Goal: Task Accomplishment & Management: Use online tool/utility

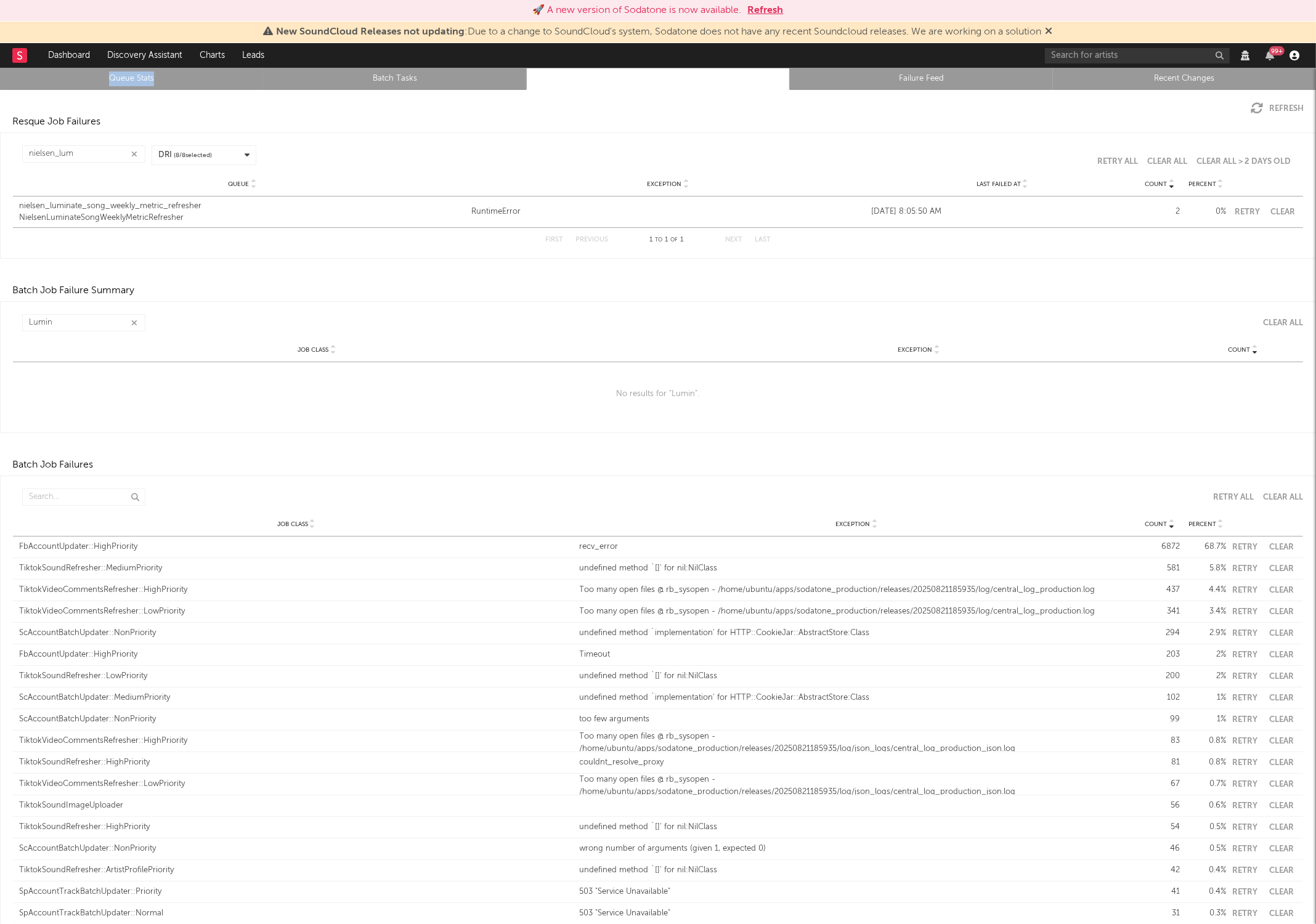
click at [1291, 51] on icon "button" at bounding box center [1294, 55] width 10 height 10
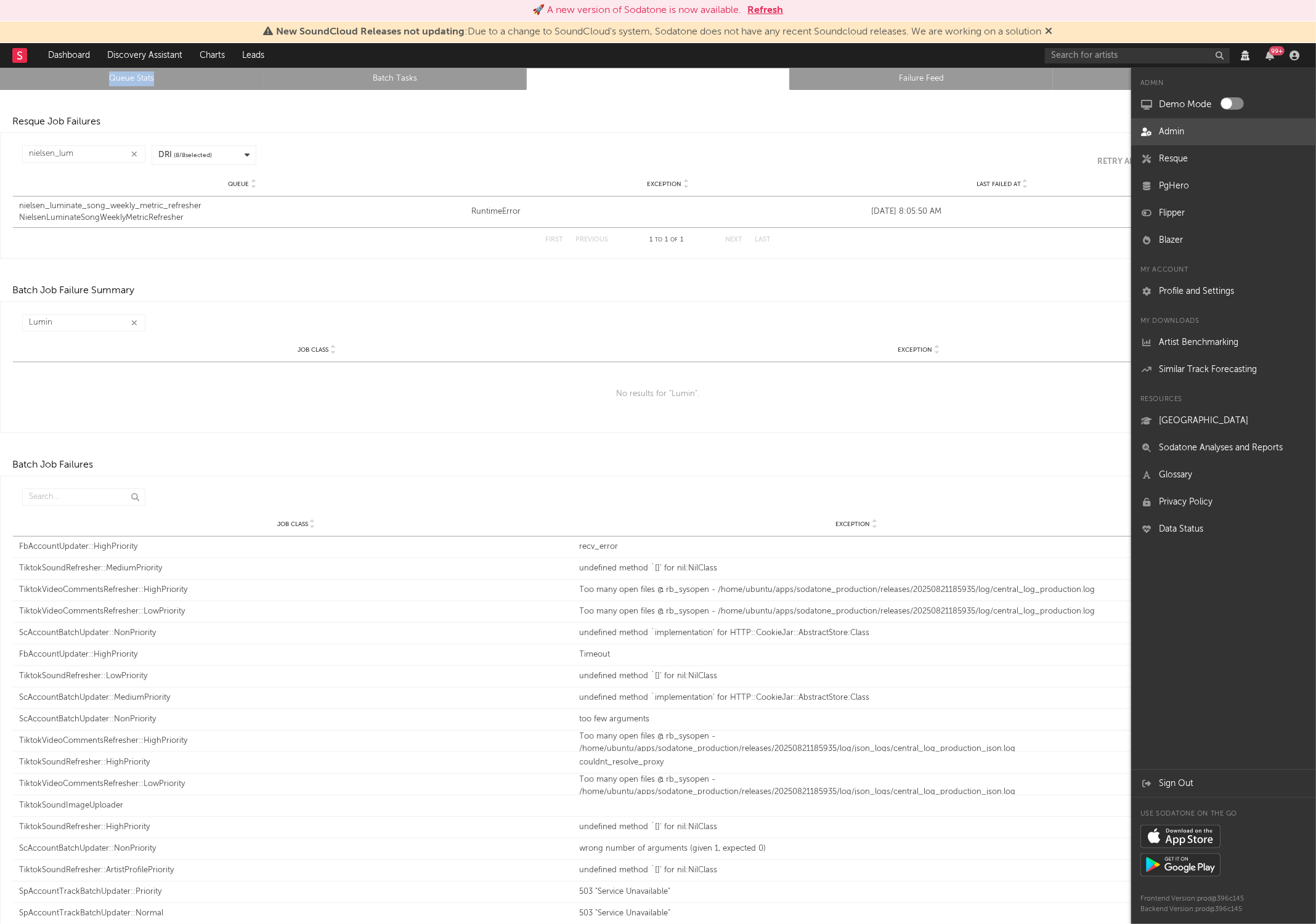
click at [1170, 136] on link "Admin" at bounding box center [1223, 132] width 185 height 27
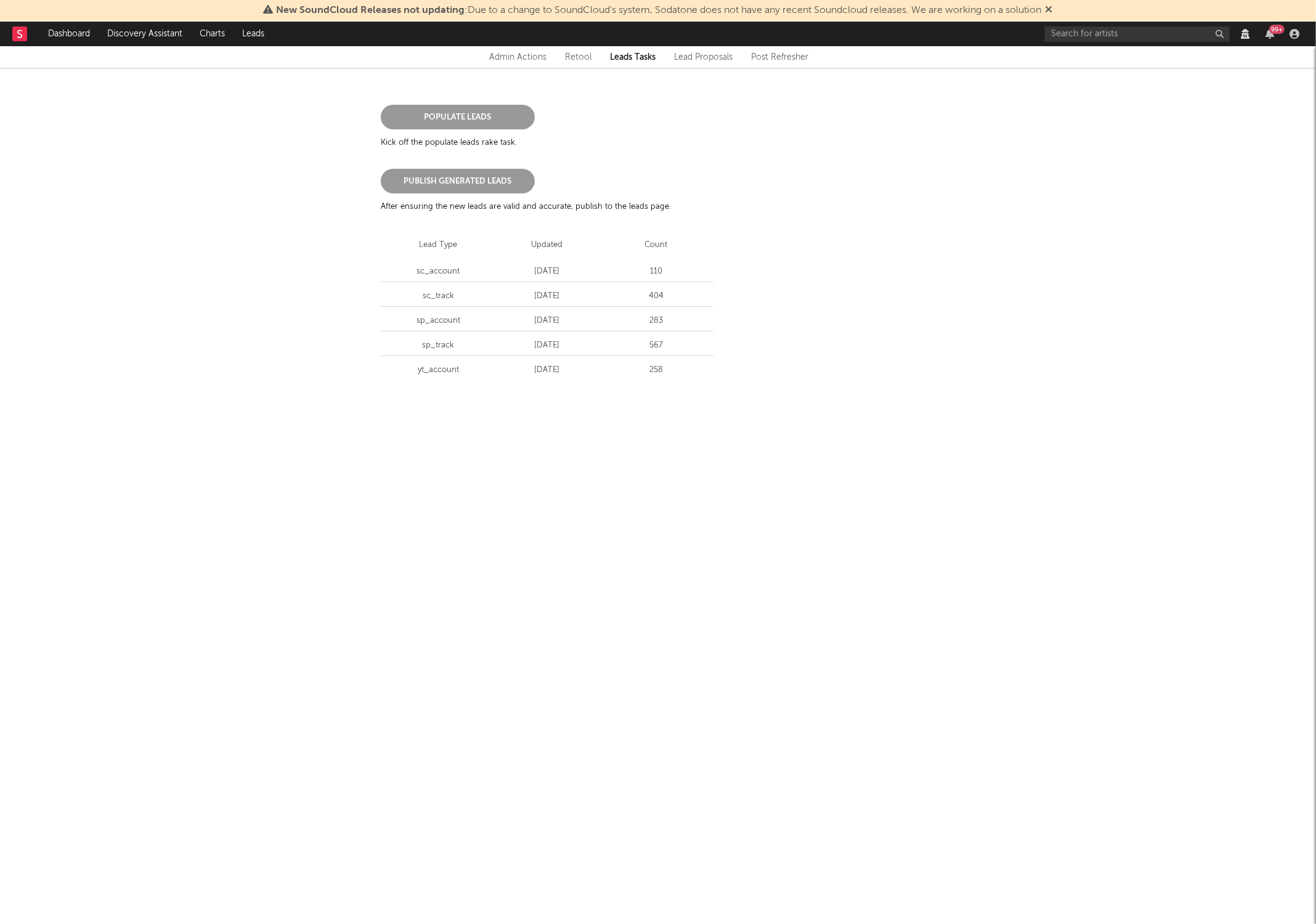
click at [520, 53] on div "Admin Actions" at bounding box center [517, 57] width 57 height 14
click at [517, 212] on link "Rotate AWS Key" at bounding box center [525, 206] width 91 height 13
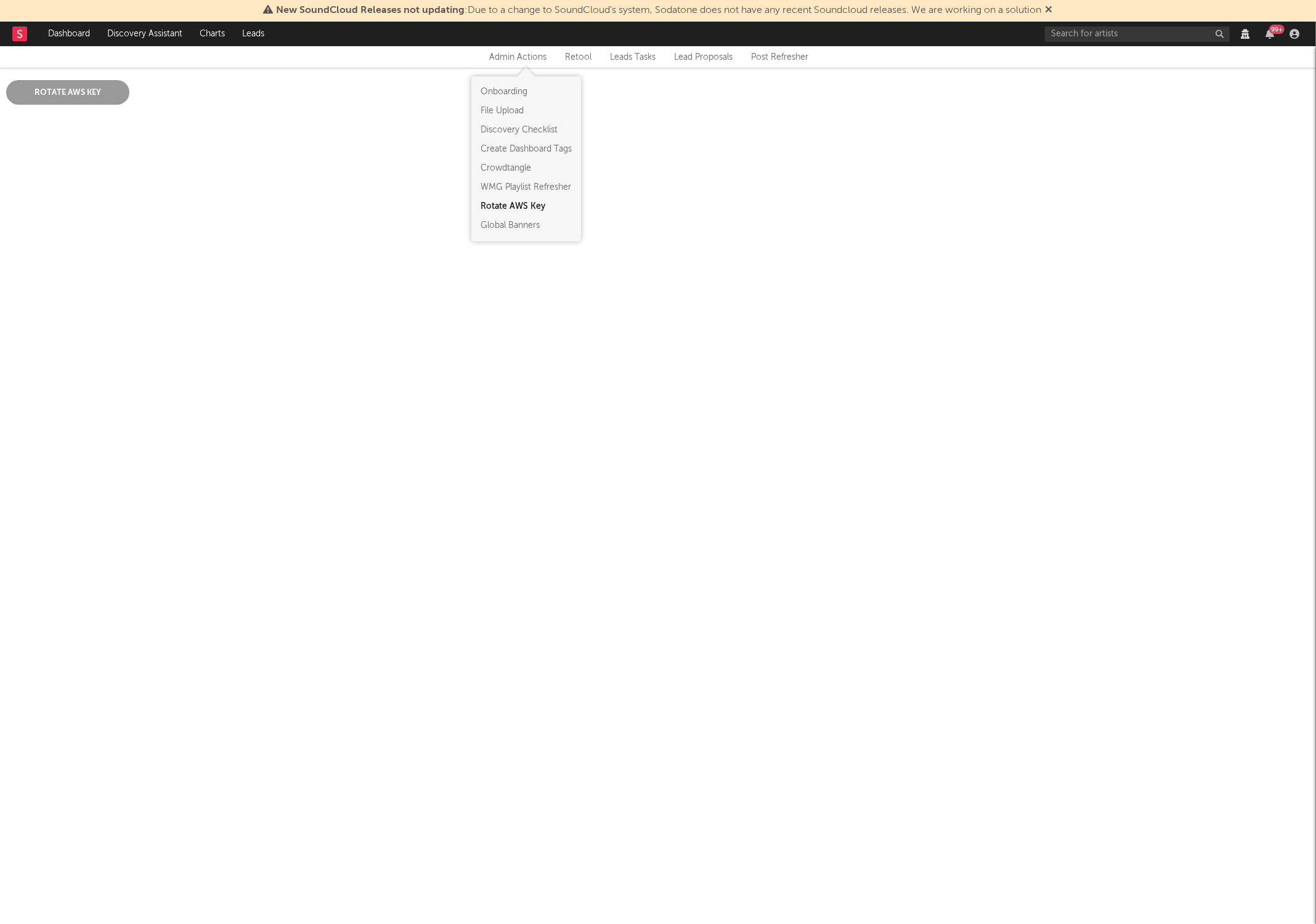
click at [82, 91] on button "Rotate AWS Key" at bounding box center [67, 92] width 123 height 25
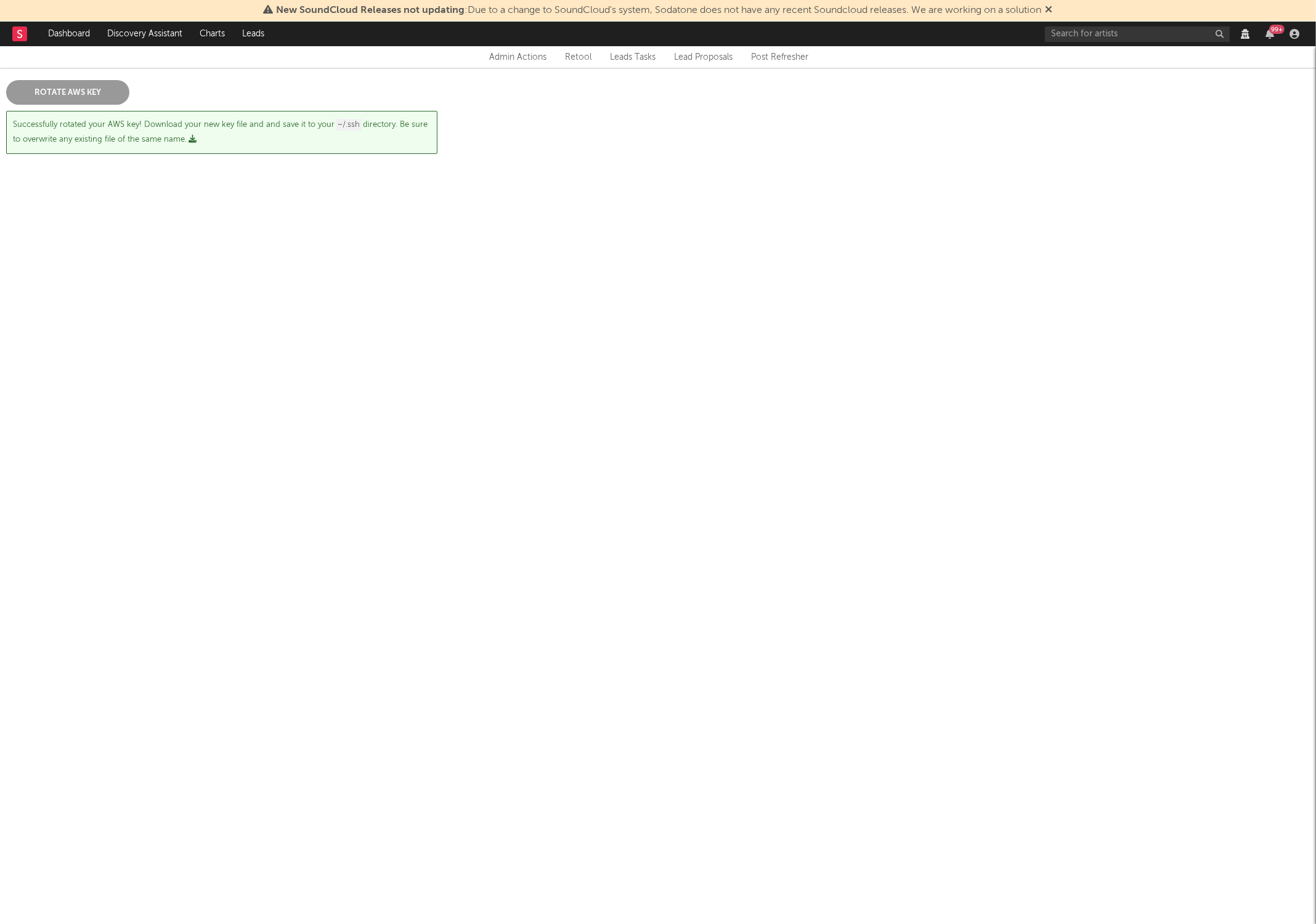
click at [192, 143] on icon "button" at bounding box center [192, 138] width 8 height 8
